Goal: Information Seeking & Learning: Learn about a topic

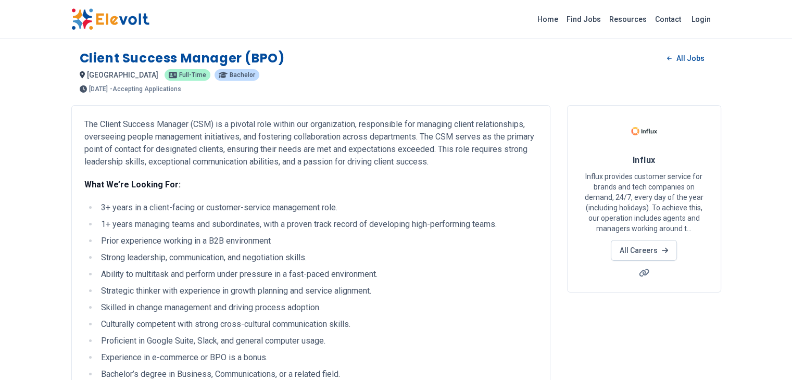
click at [71, 17] on img at bounding box center [110, 19] width 78 height 22
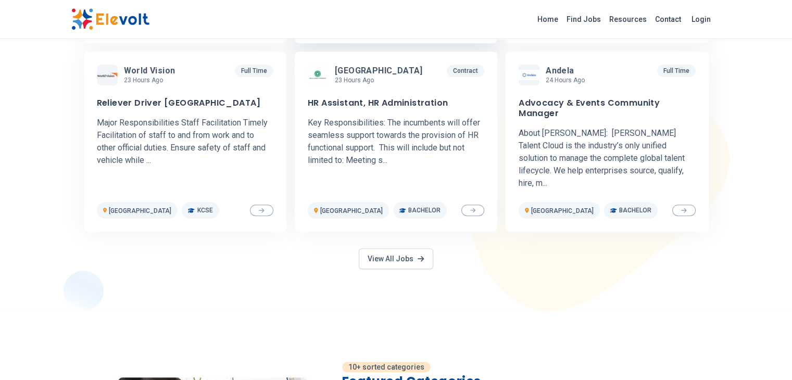
scroll to position [521, 0]
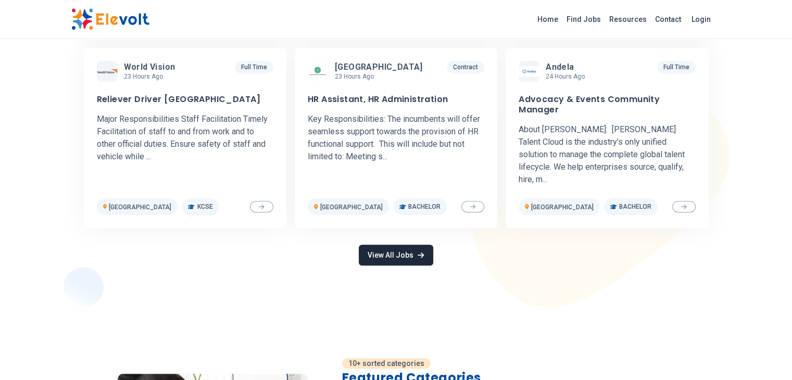
click at [387, 245] on link "View All Jobs" at bounding box center [396, 255] width 74 height 21
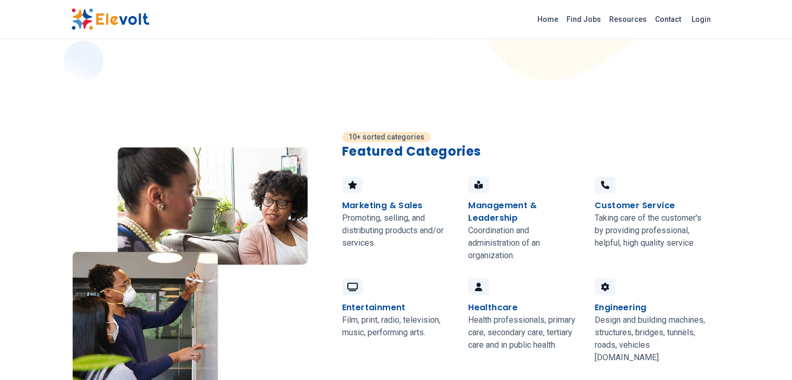
scroll to position [885, 0]
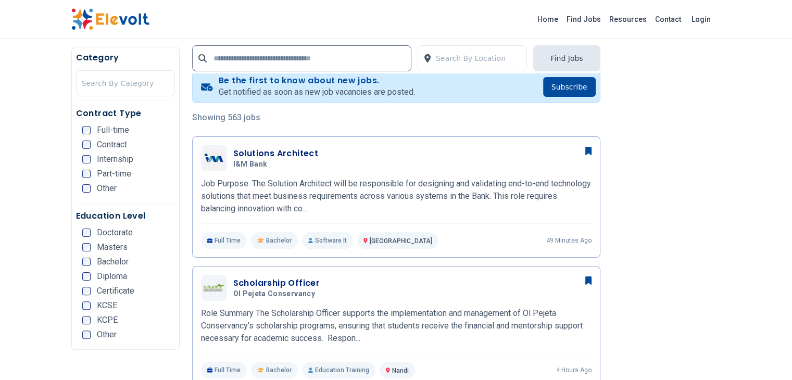
scroll to position [156, 0]
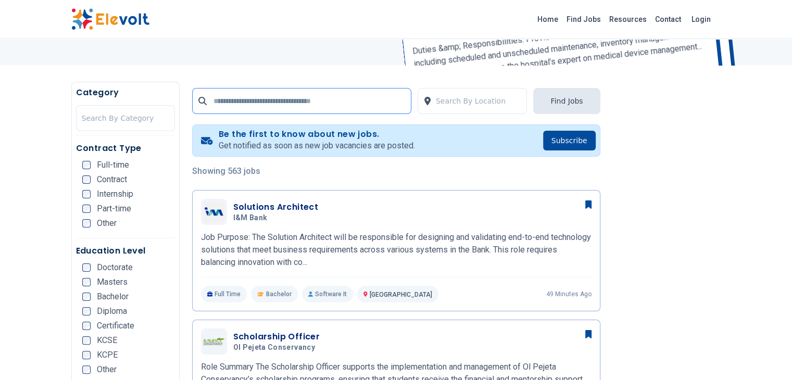
click at [300, 98] on input "text" at bounding box center [301, 101] width 219 height 26
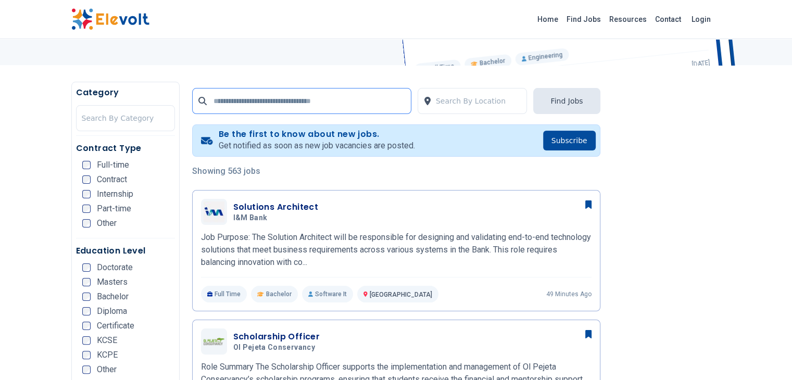
paste input "**********"
type input "**********"
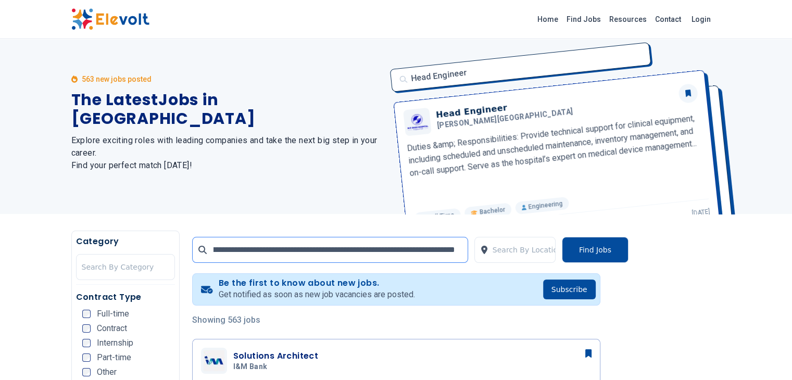
scroll to position [0, 0]
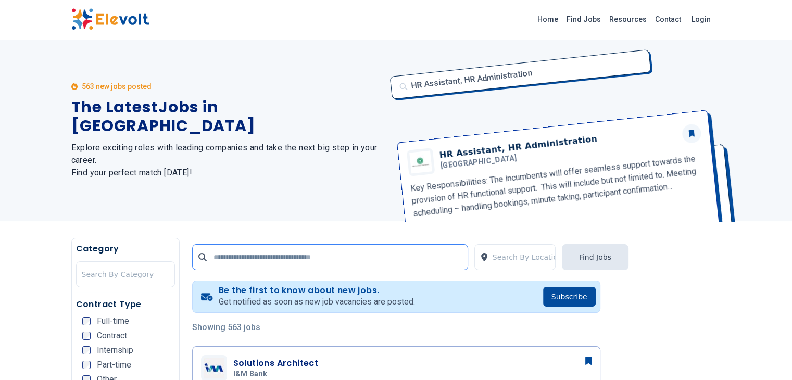
click at [275, 257] on input "text" at bounding box center [330, 257] width 276 height 26
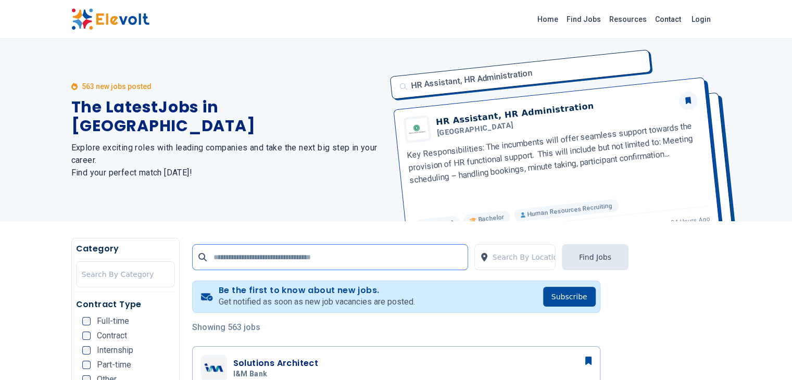
paste input "**********"
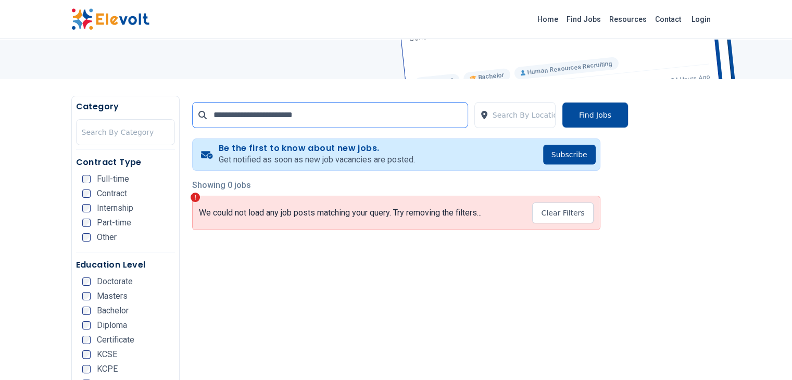
scroll to position [149, 0]
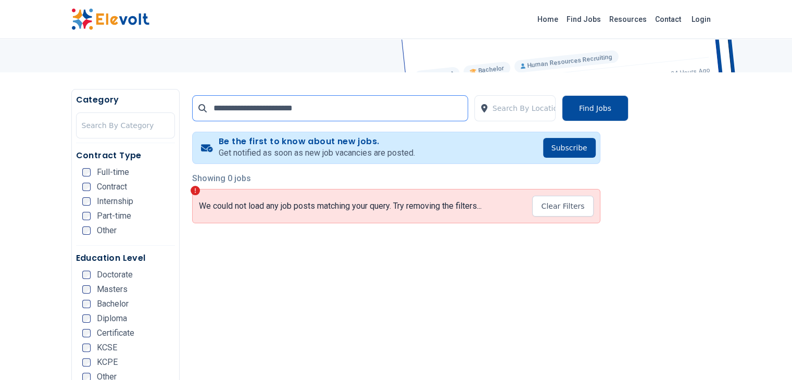
click at [359, 107] on input "**********" at bounding box center [330, 108] width 276 height 26
drag, startPoint x: 235, startPoint y: 107, endPoint x: 294, endPoint y: 107, distance: 58.3
click at [294, 107] on input "**********" at bounding box center [330, 108] width 276 height 26
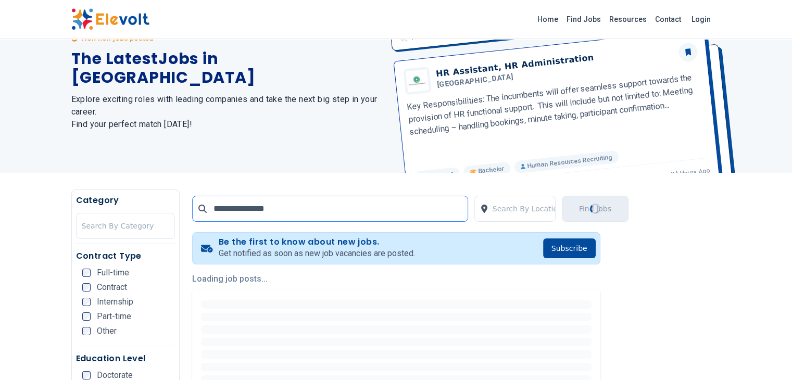
scroll to position [104, 0]
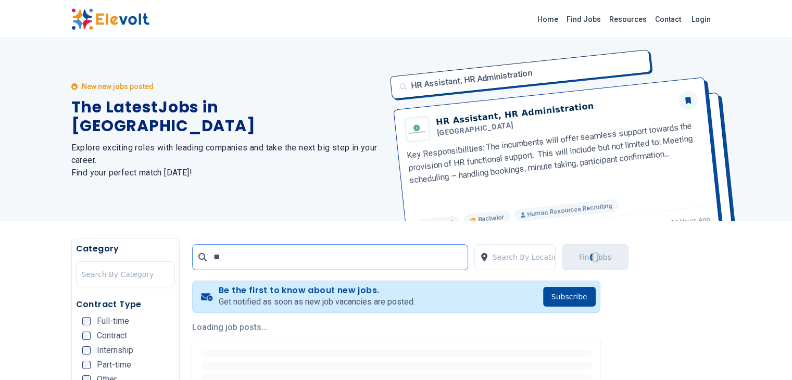
type input "*"
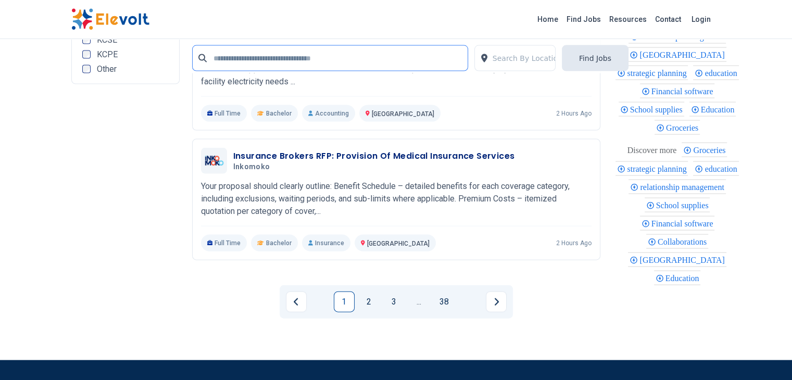
scroll to position [2239, 0]
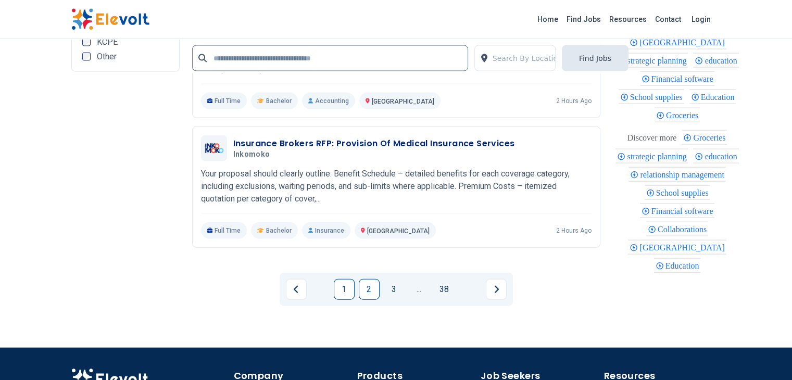
click at [367, 279] on link "2" at bounding box center [369, 289] width 21 height 21
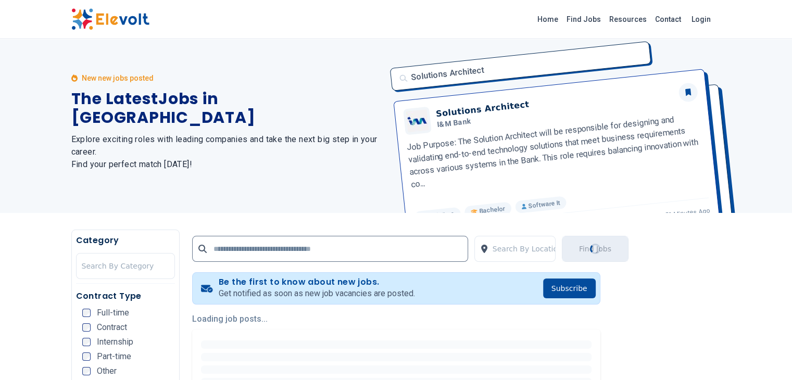
scroll to position [0, 0]
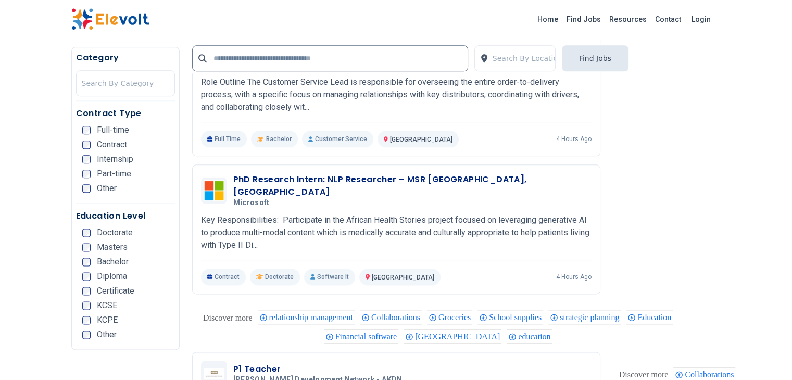
scroll to position [1195, 0]
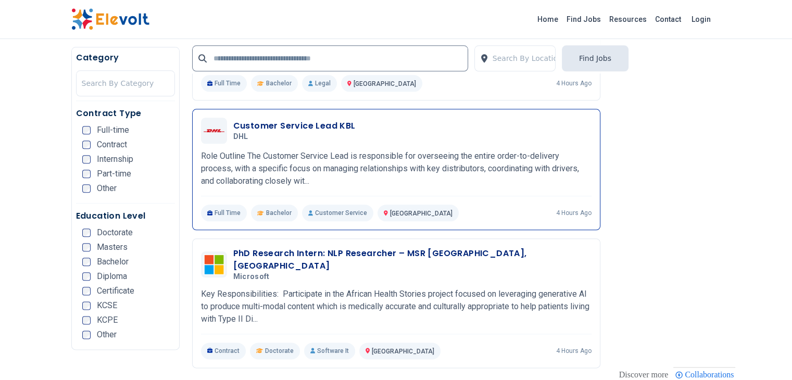
click at [344, 120] on div "Customer Service Lead KBL DHL 10/13/2025 11/12/2025" at bounding box center [412, 131] width 358 height 22
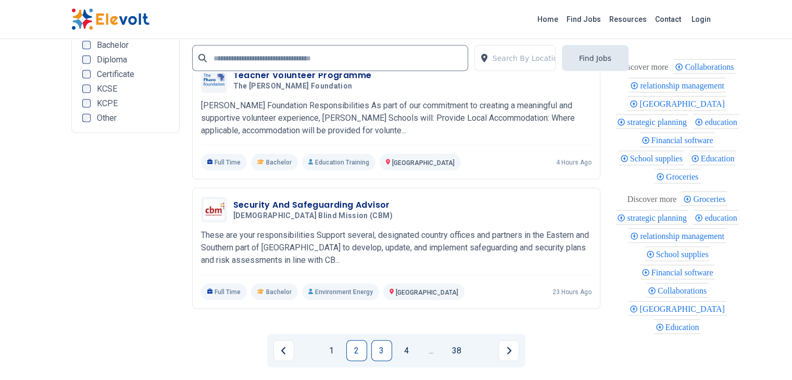
click at [383, 341] on link "3" at bounding box center [381, 351] width 21 height 21
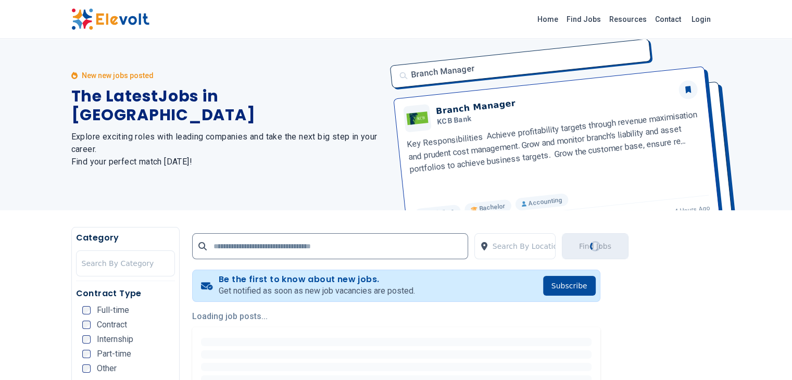
scroll to position [0, 0]
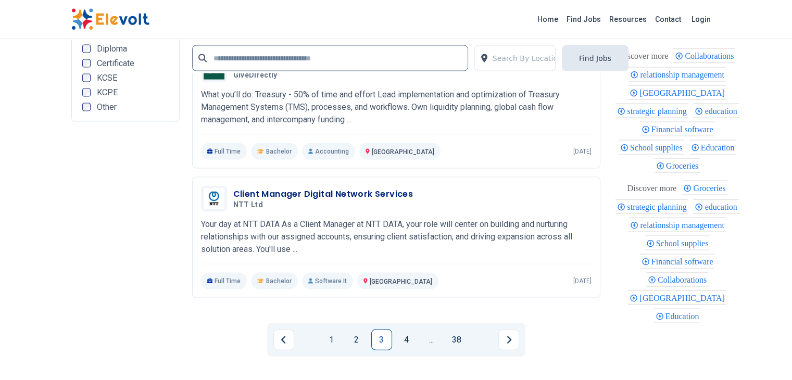
scroll to position [2135, 0]
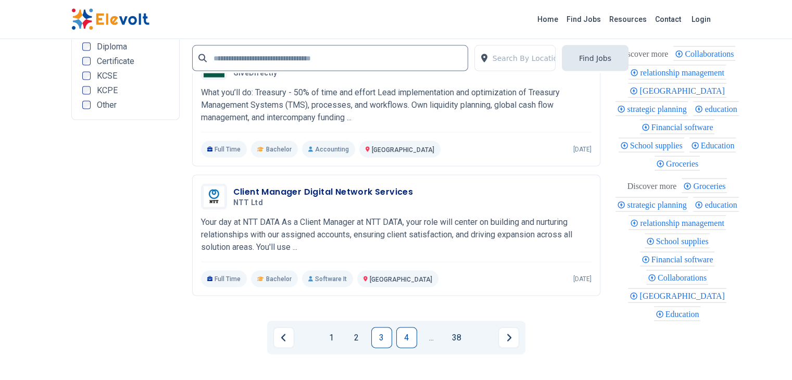
click at [408, 328] on link "4" at bounding box center [406, 338] width 21 height 21
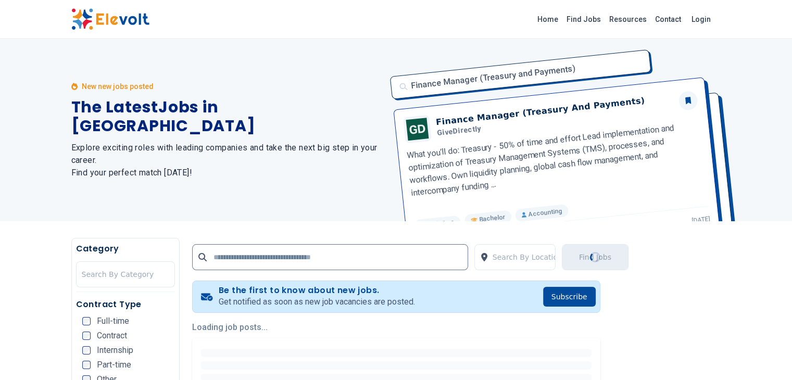
scroll to position [0, 0]
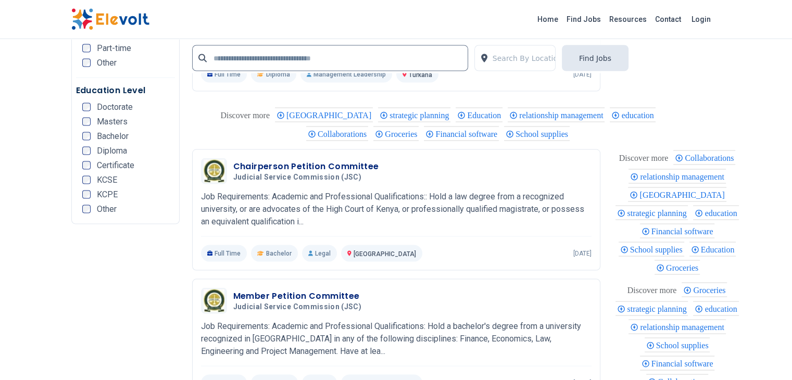
scroll to position [2083, 0]
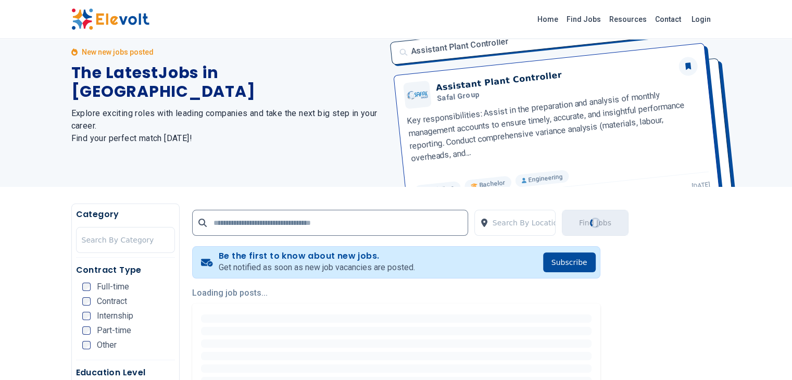
scroll to position [0, 0]
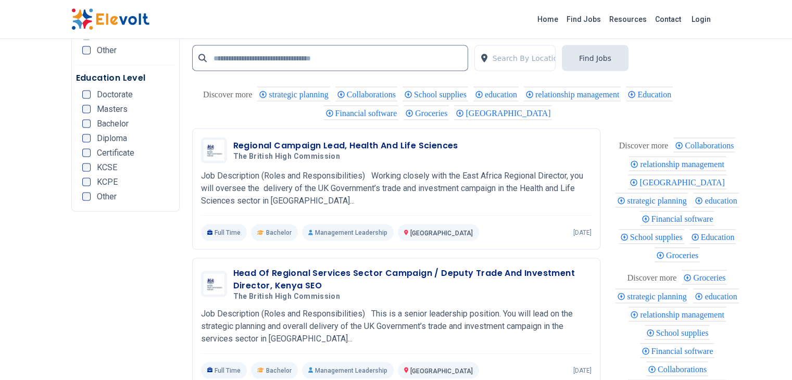
scroll to position [2135, 0]
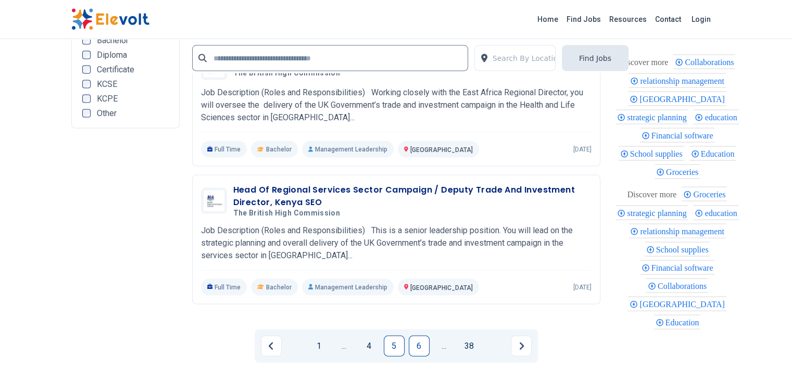
click at [416, 336] on link "6" at bounding box center [419, 346] width 21 height 21
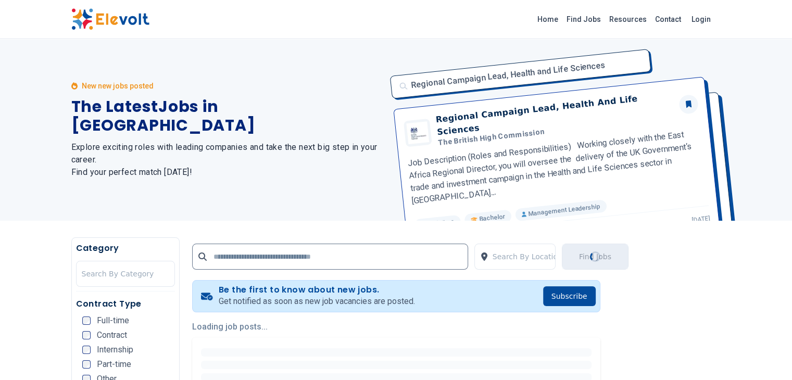
scroll to position [0, 0]
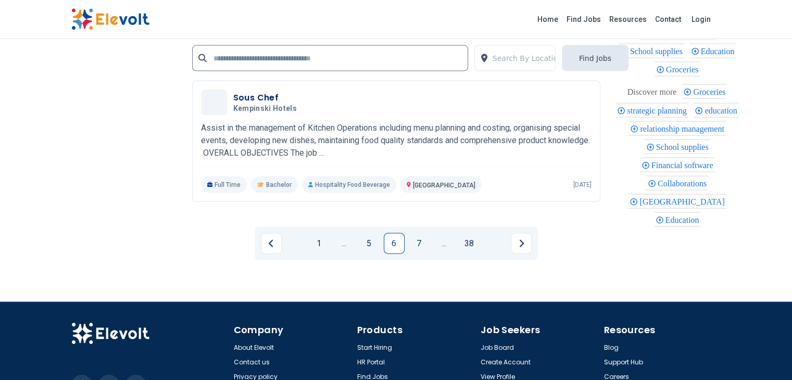
scroll to position [2242, 0]
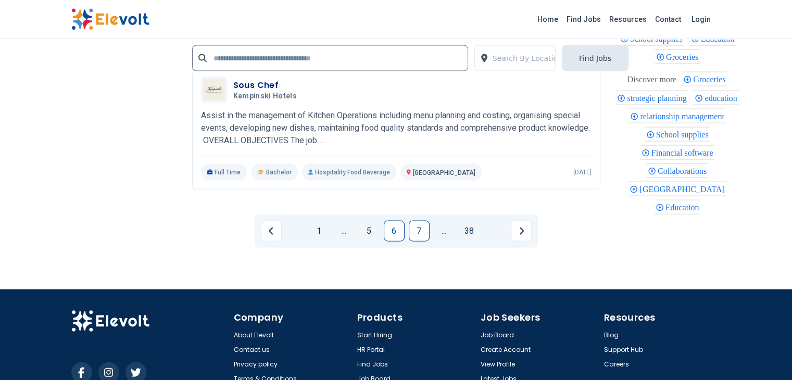
click at [414, 221] on link "7" at bounding box center [419, 231] width 21 height 21
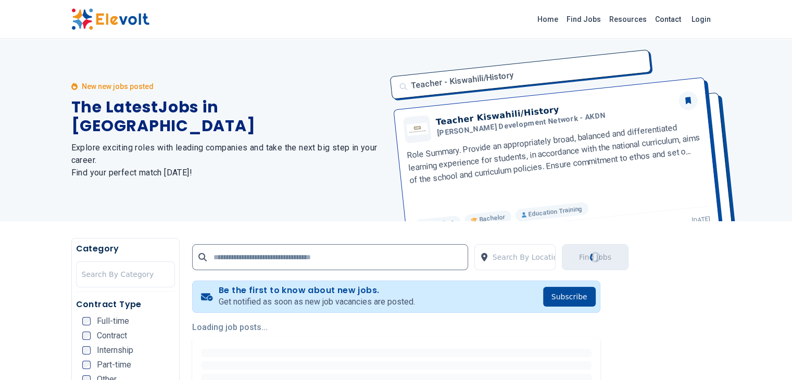
scroll to position [0, 0]
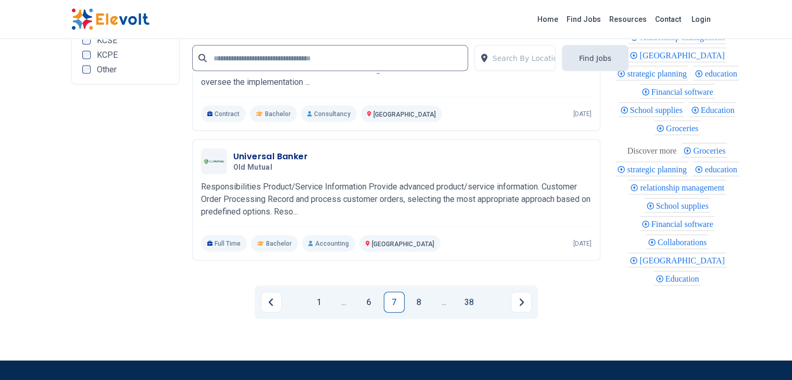
scroll to position [2187, 0]
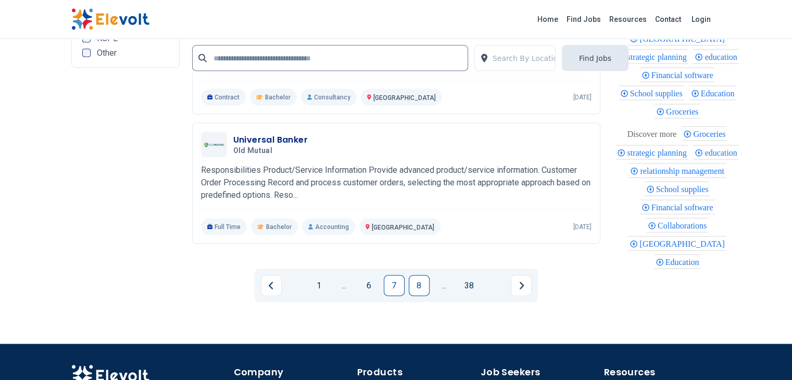
click at [414, 275] on link "8" at bounding box center [419, 285] width 21 height 21
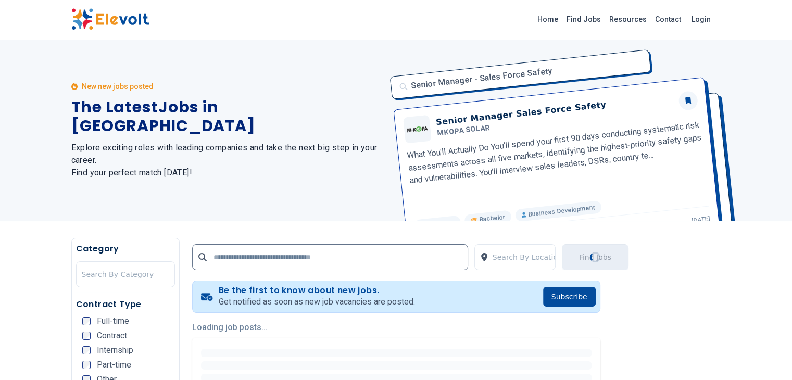
scroll to position [0, 0]
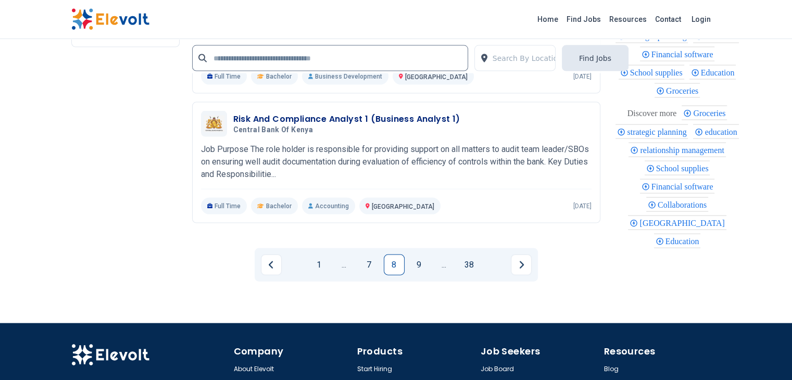
scroll to position [2235, 0]
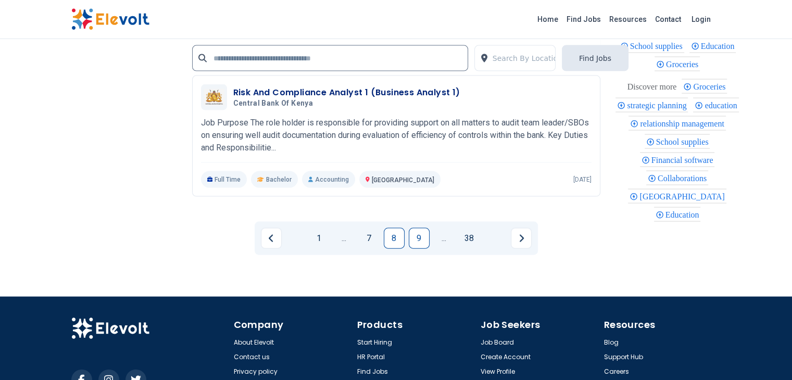
click at [417, 228] on link "9" at bounding box center [419, 238] width 21 height 21
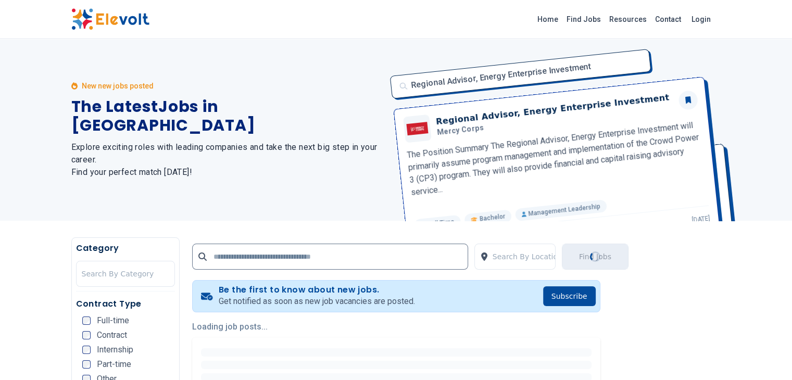
scroll to position [0, 0]
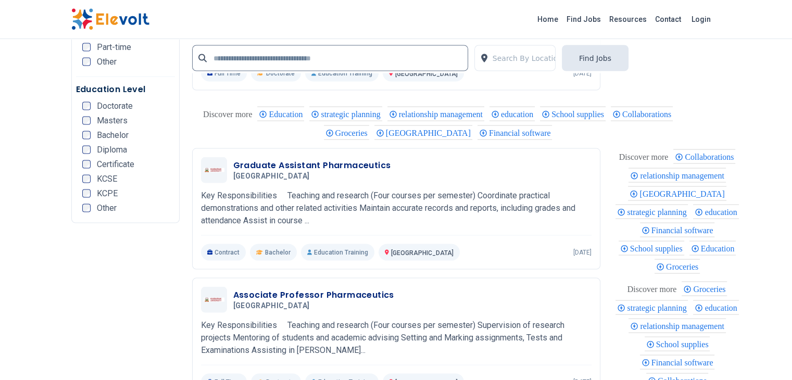
scroll to position [2083, 0]
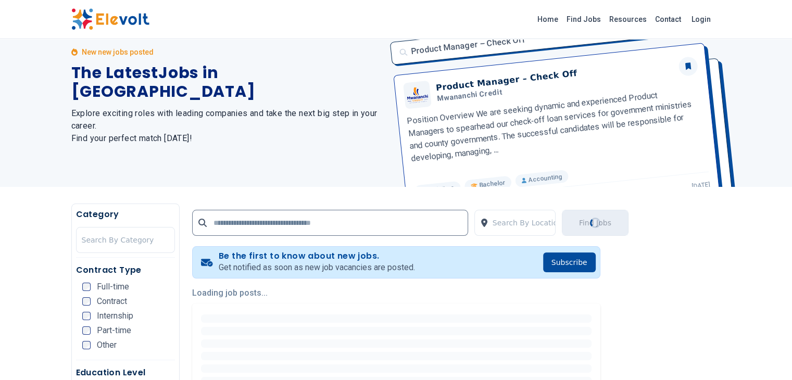
scroll to position [0, 0]
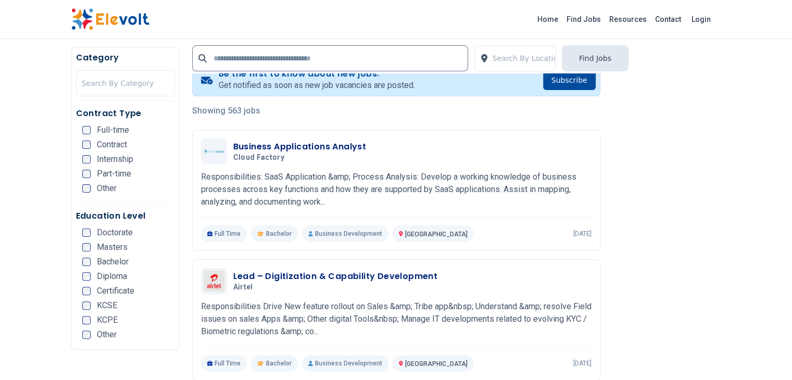
scroll to position [156, 0]
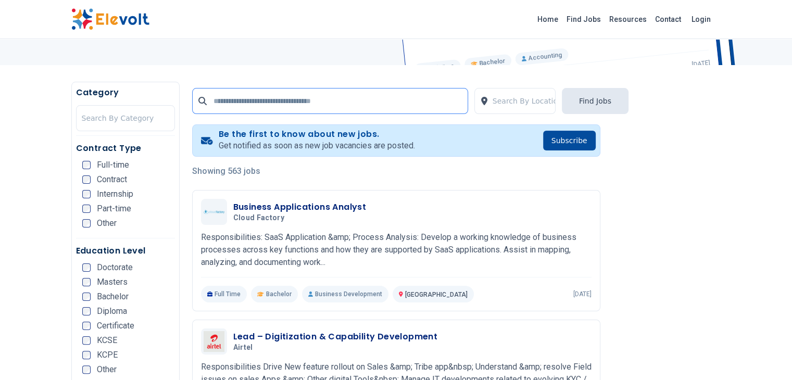
click at [264, 103] on input "text" at bounding box center [330, 101] width 276 height 26
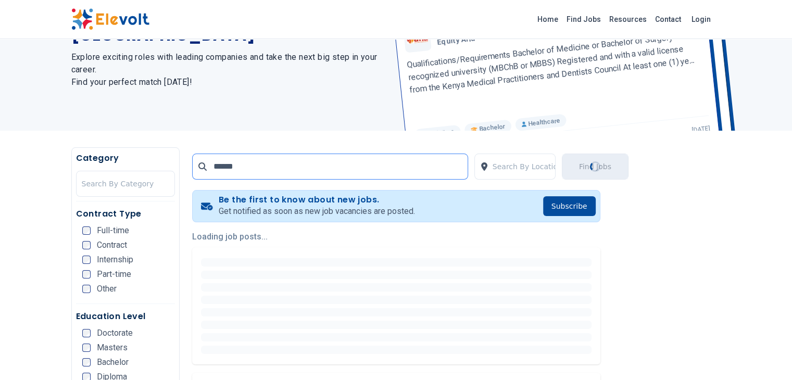
scroll to position [104, 0]
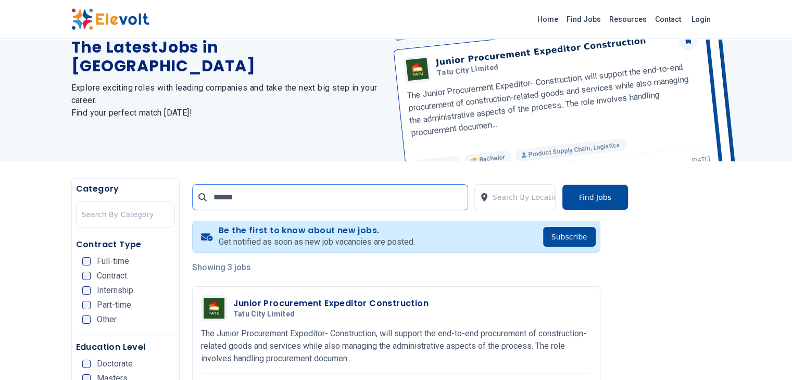
scroll to position [104, 0]
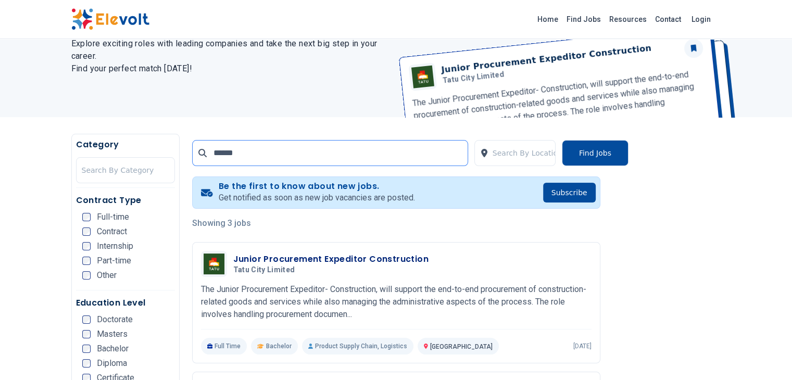
drag, startPoint x: 249, startPoint y: 152, endPoint x: 171, endPoint y: 149, distance: 78.7
click at [192, 149] on input "******" at bounding box center [330, 153] width 276 height 26
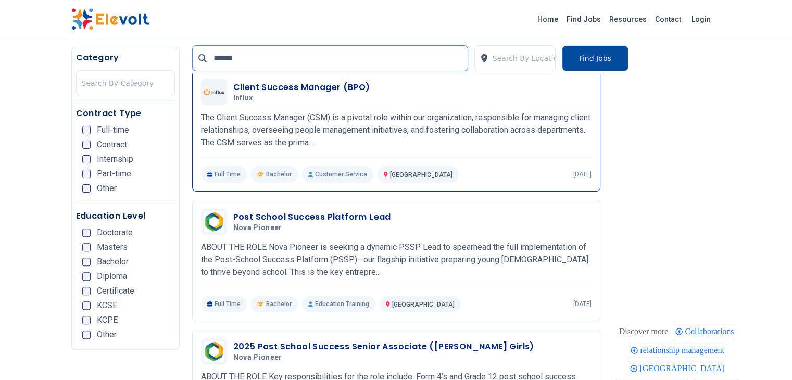
scroll to position [260, 0]
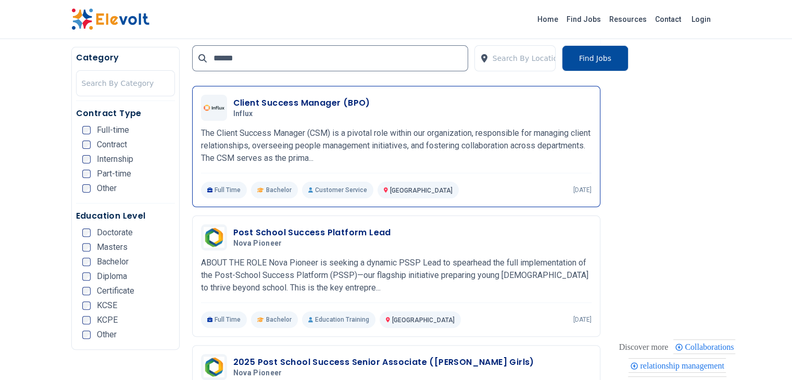
click at [260, 132] on p "The Client Success Manager (CSM) is a pivotal role within our organization, res…" at bounding box center [396, 145] width 391 height 37
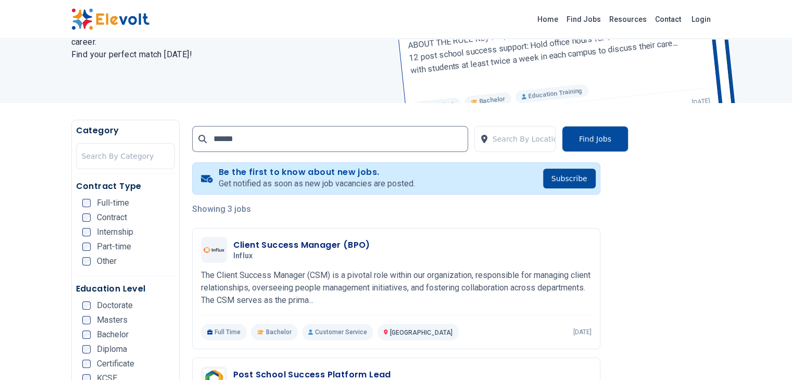
scroll to position [52, 0]
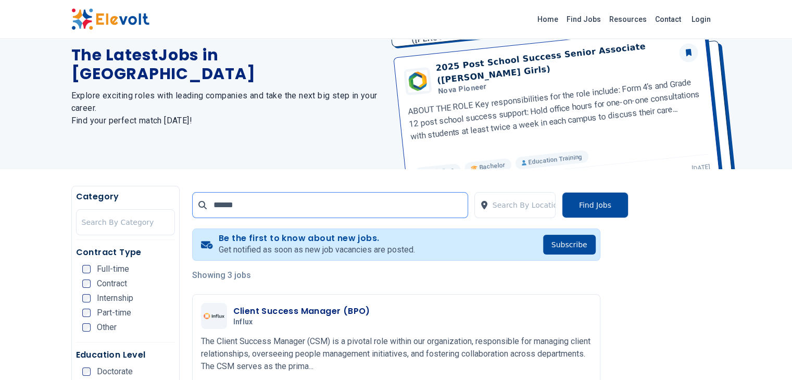
drag, startPoint x: 196, startPoint y: 207, endPoint x: 165, endPoint y: 206, distance: 31.3
click at [192, 206] on div "******" at bounding box center [330, 205] width 276 height 26
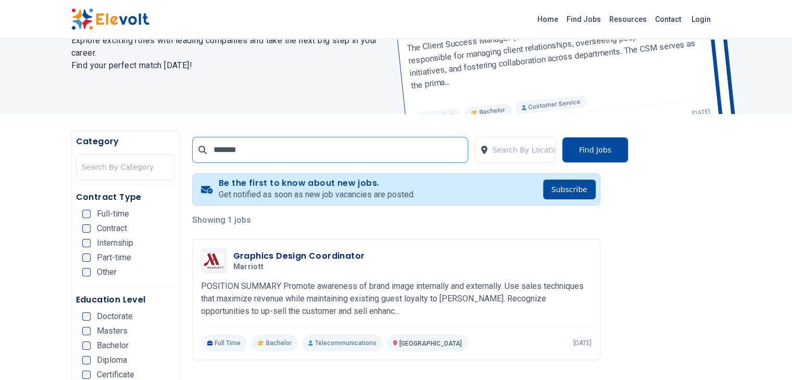
scroll to position [156, 0]
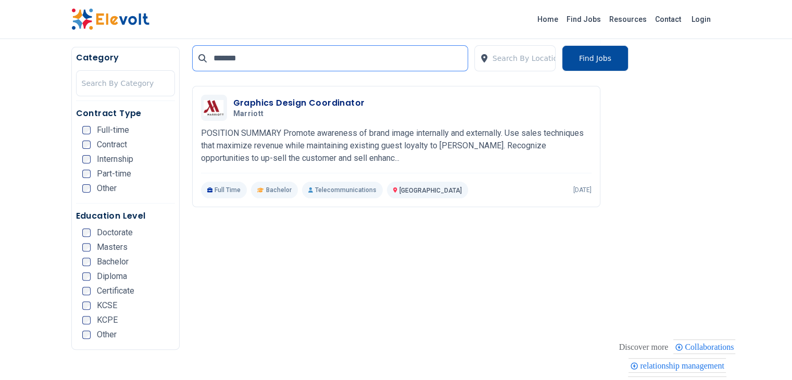
scroll to position [208, 0]
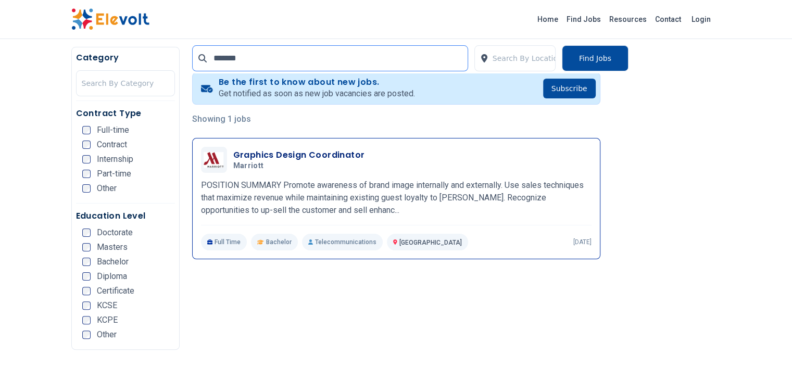
type input "*******"
click at [253, 161] on h5 "Marriott" at bounding box center [297, 165] width 128 height 9
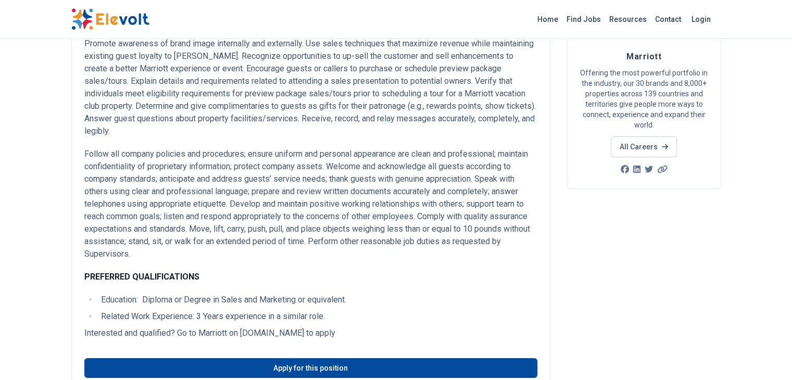
scroll to position [104, 0]
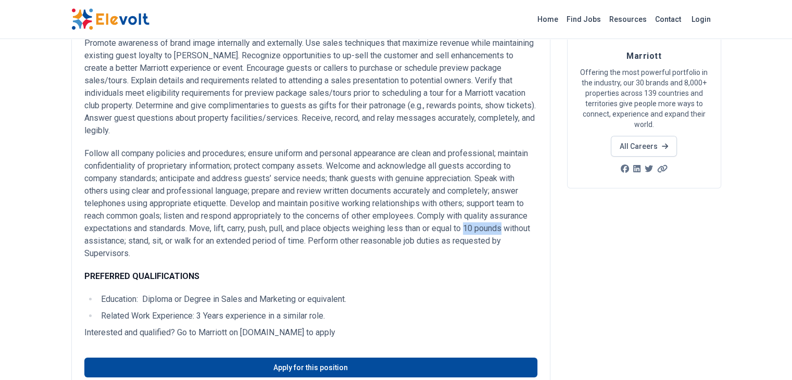
drag, startPoint x: 407, startPoint y: 189, endPoint x: 443, endPoint y: 191, distance: 36.0
click at [443, 191] on p "Follow all company policies and procedures; ensure uniform and personal appeara…" at bounding box center [310, 203] width 453 height 112
copy p "10 pounds"
click at [453, 217] on div "POSITION SUMMARY Promote awareness of brand image internally and externally. Us…" at bounding box center [310, 168] width 453 height 308
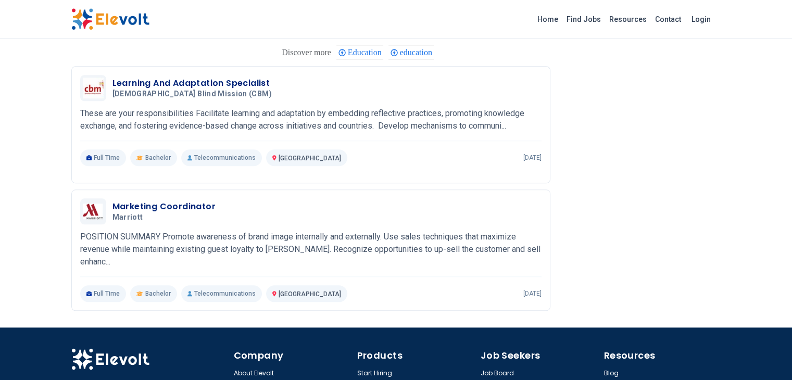
scroll to position [781, 0]
